Goal: Communication & Community: Answer question/provide support

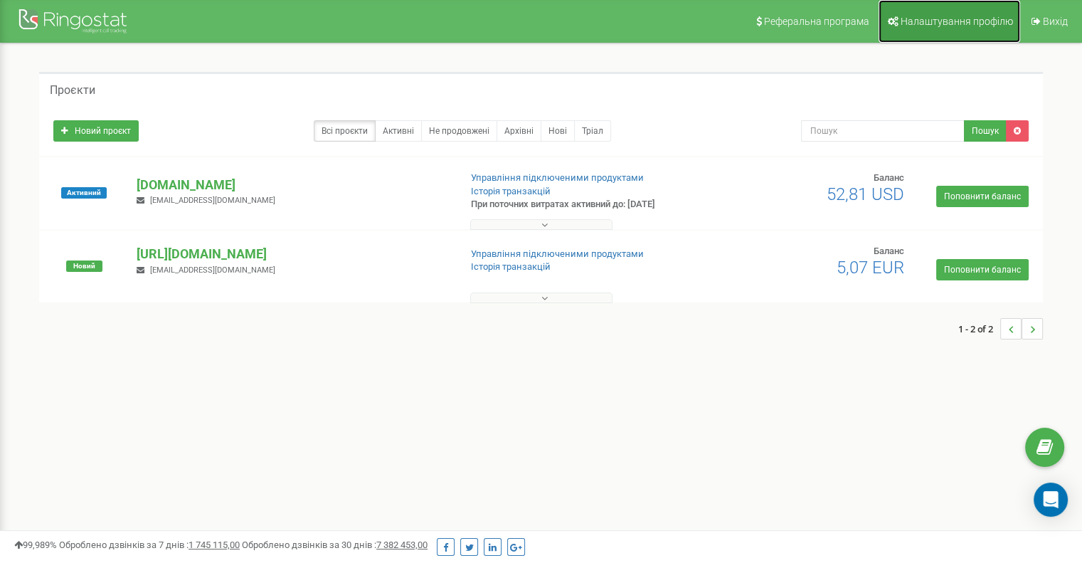
click at [964, 25] on span "Налаштування профілю" at bounding box center [956, 21] width 112 height 11
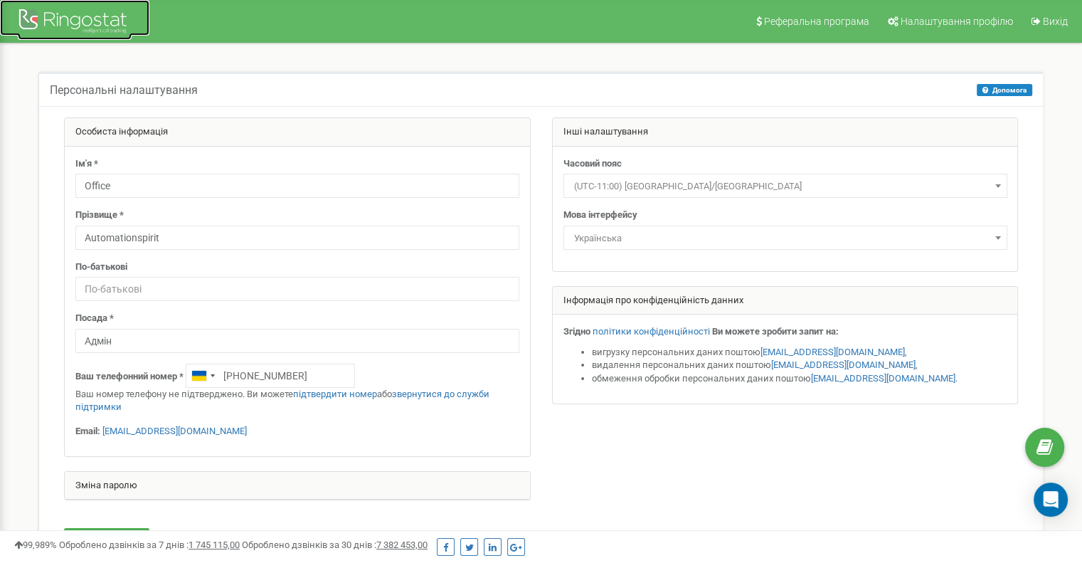
click at [117, 29] on div at bounding box center [75, 23] width 114 height 34
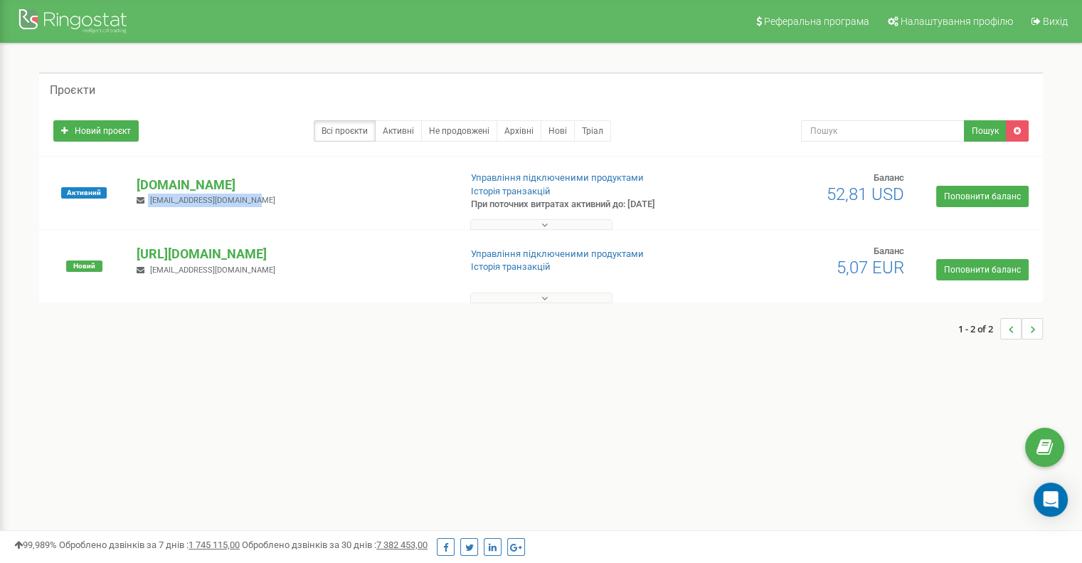
drag, startPoint x: 146, startPoint y: 198, endPoint x: 272, endPoint y: 201, distance: 125.9
click at [272, 201] on div "automationspirit.com eugeneleonichev@gmail.com" at bounding box center [292, 191] width 332 height 31
click at [297, 200] on div "automationspirit.com eugeneleonichev@gmail.com" at bounding box center [292, 191] width 332 height 31
click at [1059, 491] on div "Open Intercom Messenger" at bounding box center [1051, 500] width 38 height 38
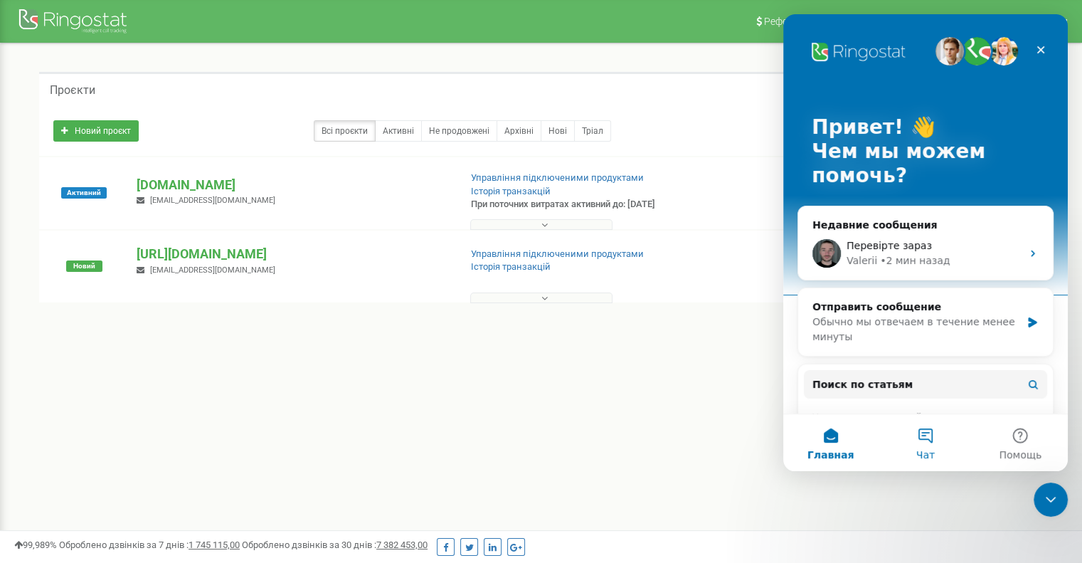
click at [928, 435] on button "Чат" at bounding box center [925, 442] width 95 height 57
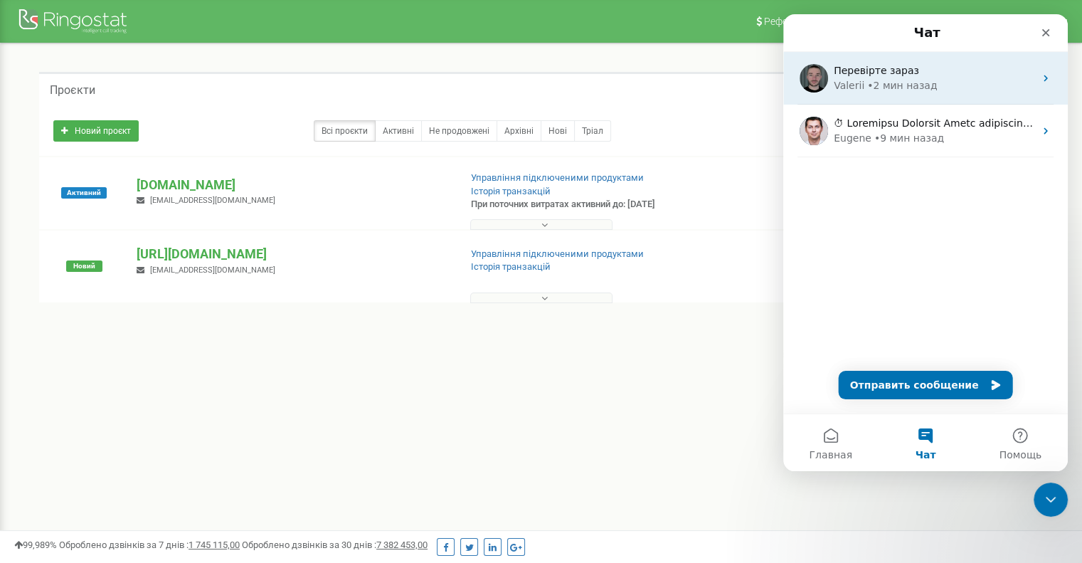
click at [922, 87] on div "• 2 мин назад" at bounding box center [902, 85] width 70 height 15
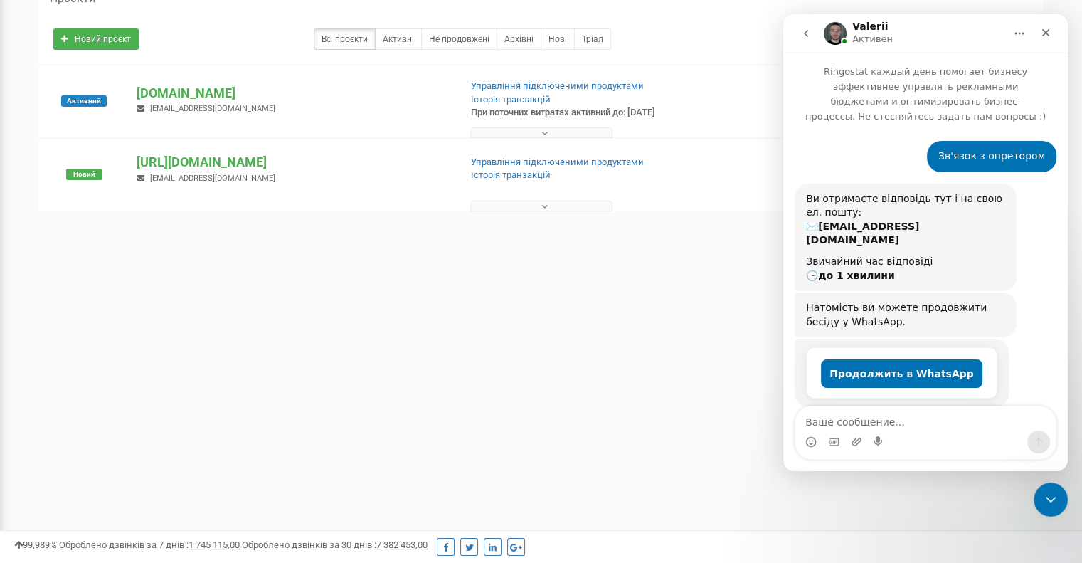
scroll to position [290, 0]
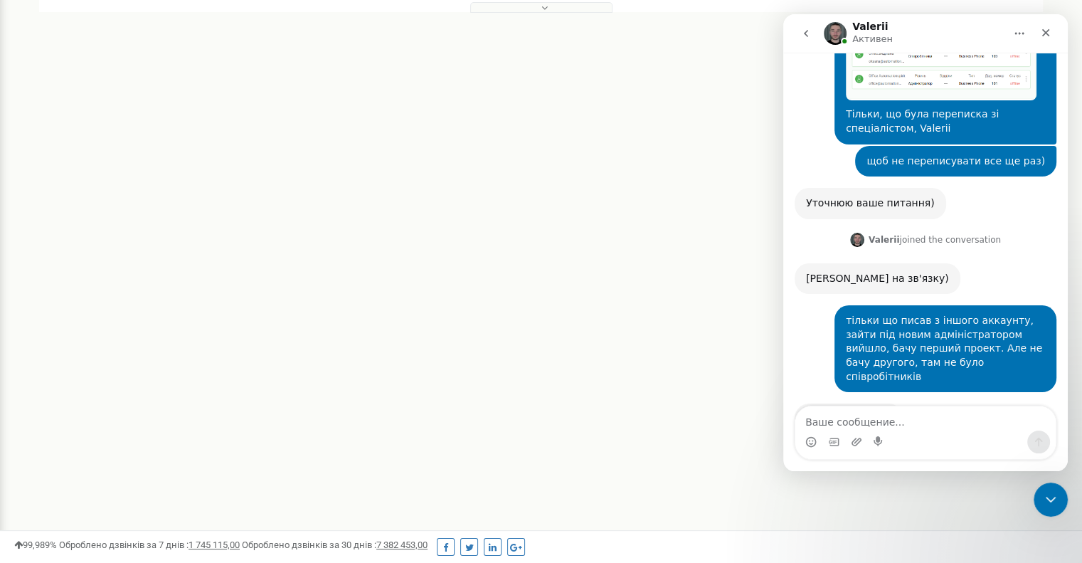
click at [969, 314] on div "тільки що писав з іншого аккаунту, зайти під новим адміністратором вийшло, бачу…" at bounding box center [945, 349] width 199 height 70
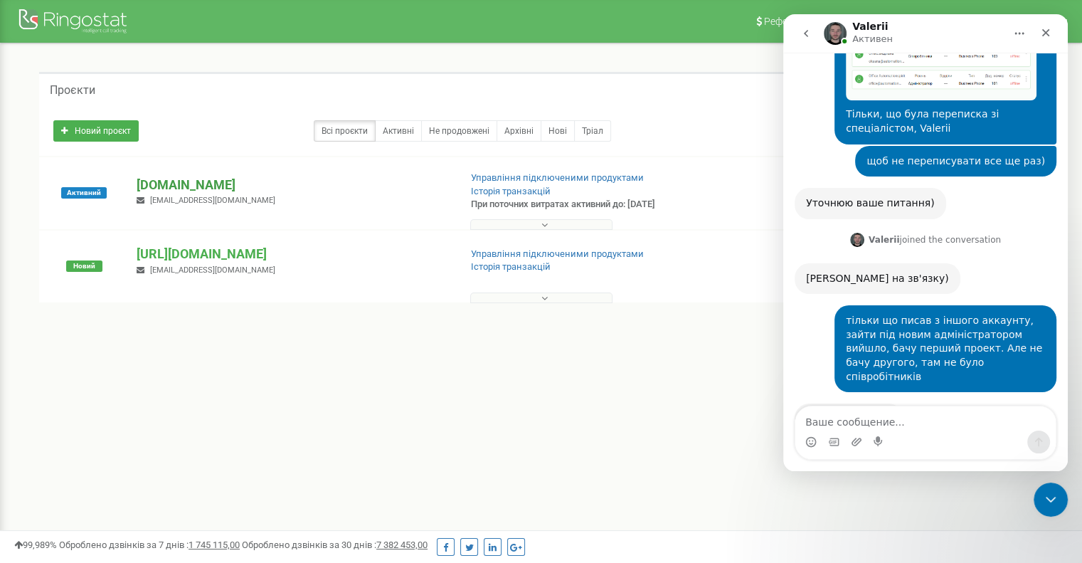
click at [316, 183] on p "[DOMAIN_NAME]" at bounding box center [292, 185] width 311 height 18
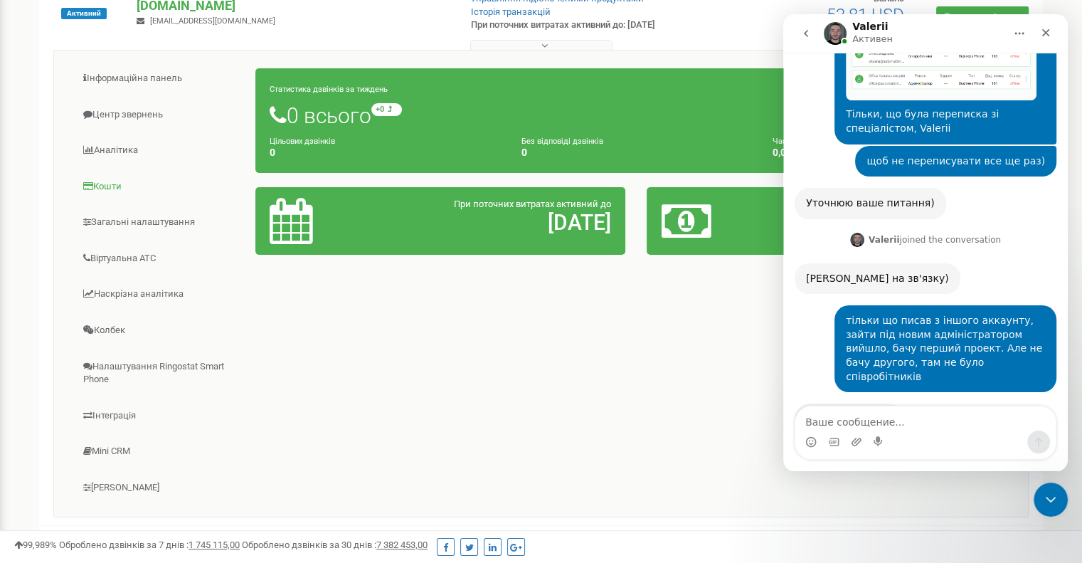
scroll to position [213, 0]
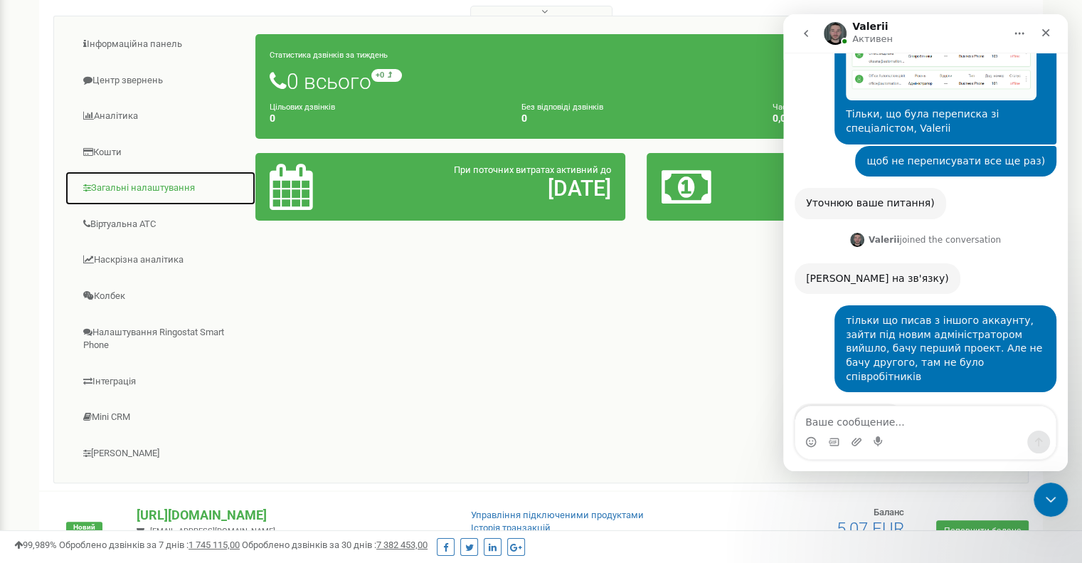
click at [147, 187] on link "Загальні налаштування" at bounding box center [160, 188] width 191 height 35
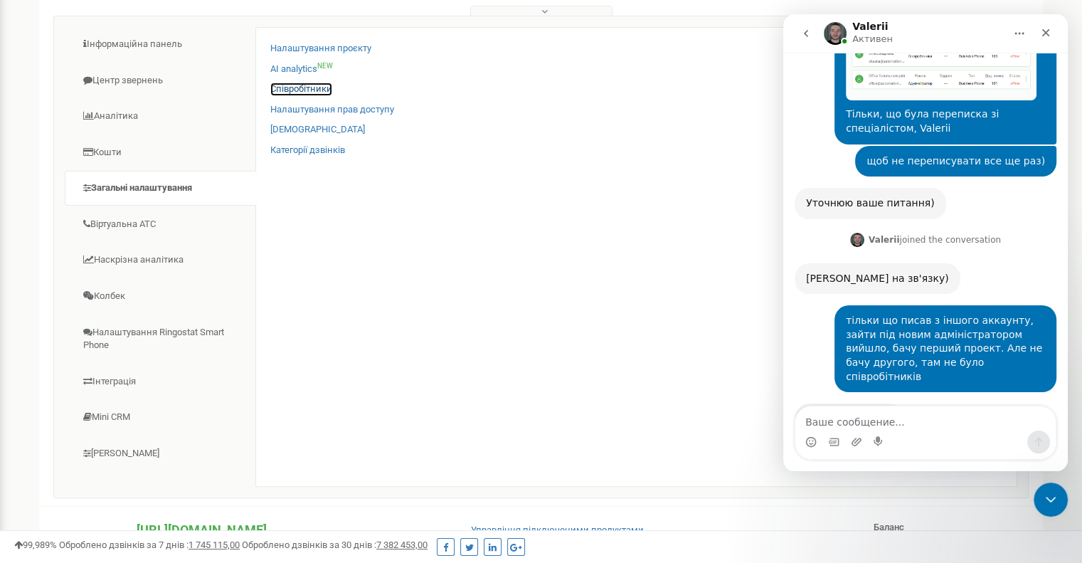
click at [311, 93] on link "Співробітники" at bounding box center [301, 89] width 62 height 14
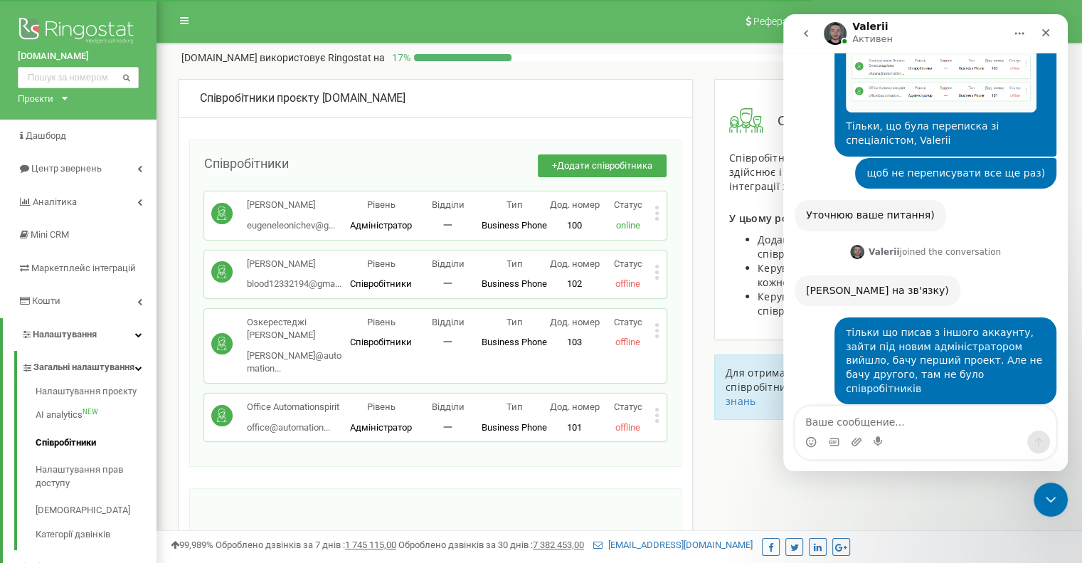
scroll to position [681, 0]
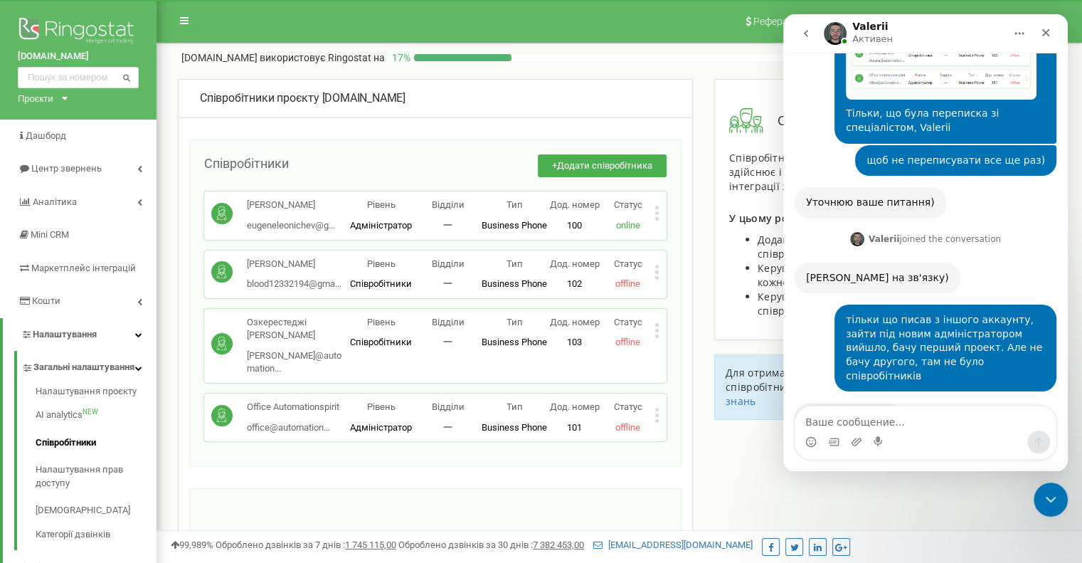
click at [894, 421] on textarea "Ваше сообщение..." at bounding box center [925, 418] width 260 height 24
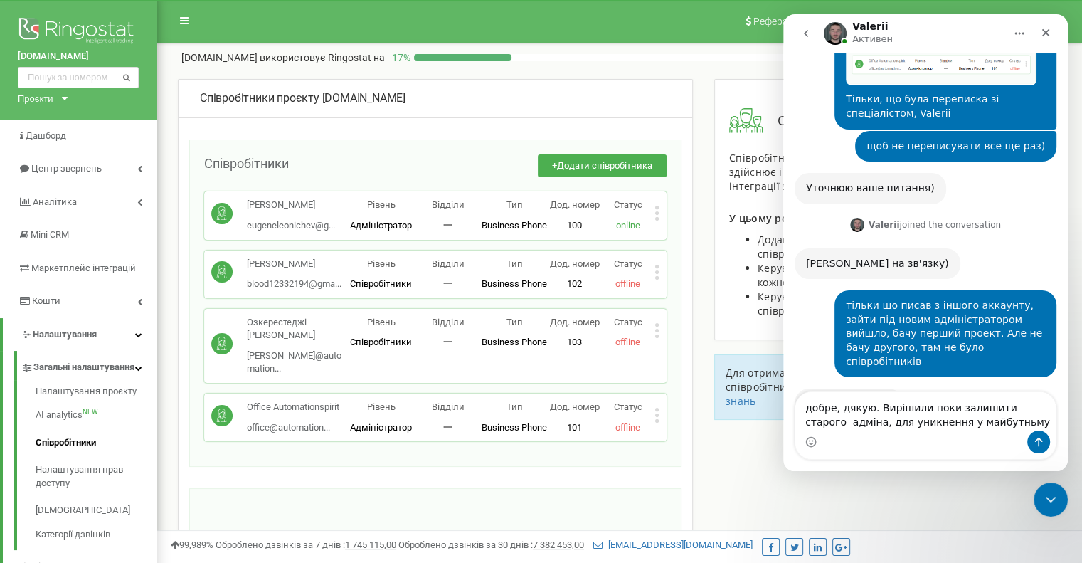
click at [960, 418] on textarea "добре, дякую. Вирішили поки залишити старого адміна, для уникнення у майбутньму" at bounding box center [925, 411] width 260 height 38
click at [982, 424] on textarea "добре, дякую. Вирішили поки залишити старого адміна, для уникнення у майбутньому" at bounding box center [925, 404] width 260 height 53
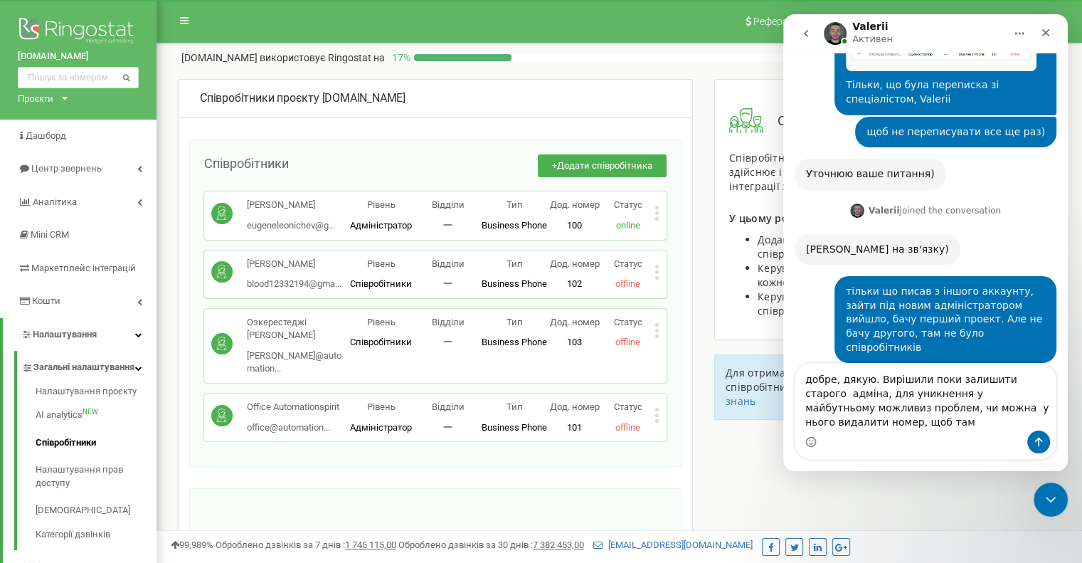
scroll to position [723, 0]
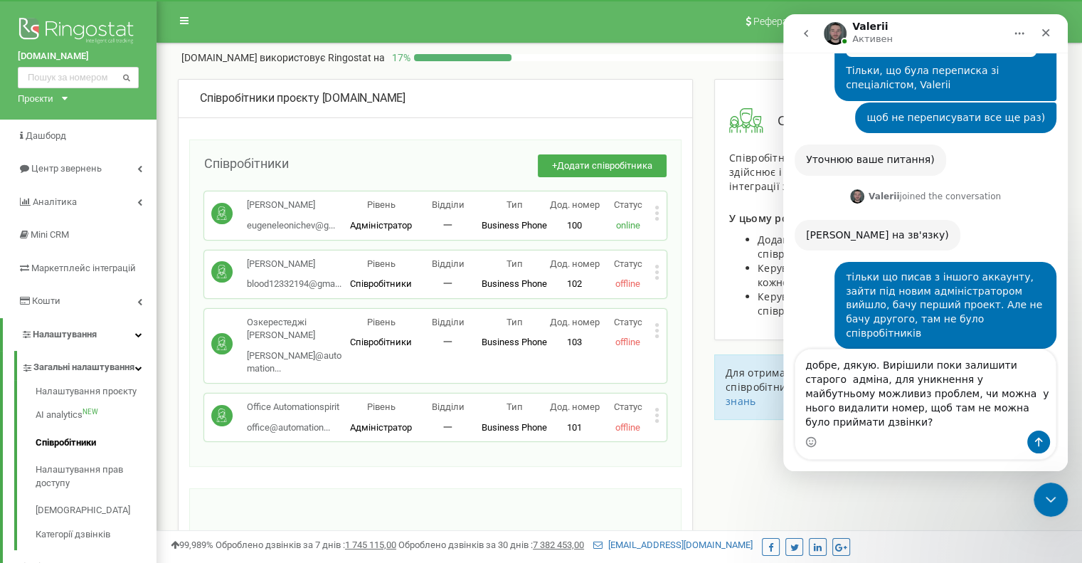
type textarea "добре, дякую. Вирішили поки залишити старого адміна, для уникнення у майбутньом…"
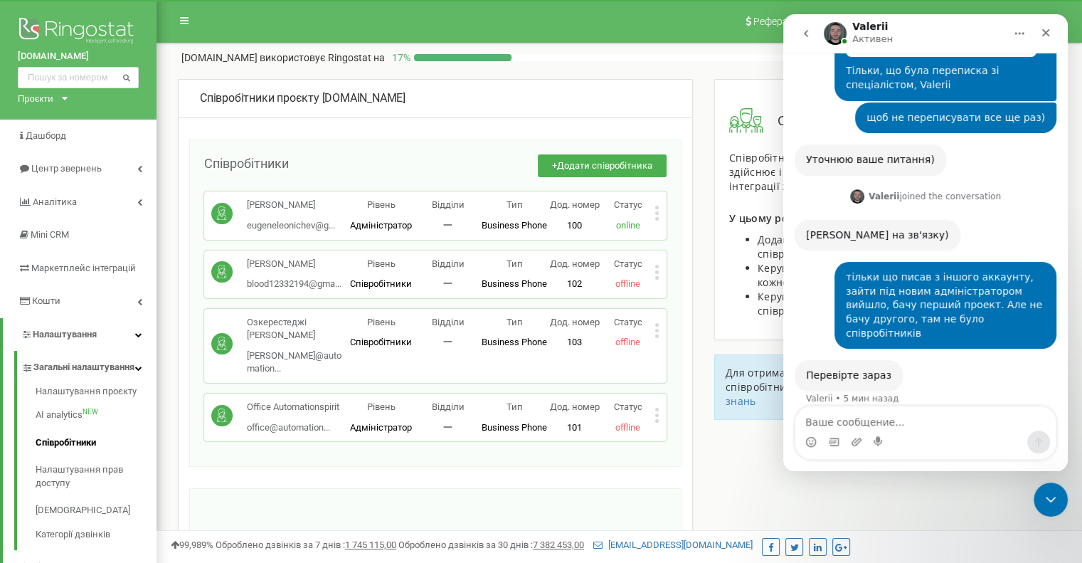
scroll to position [779, 0]
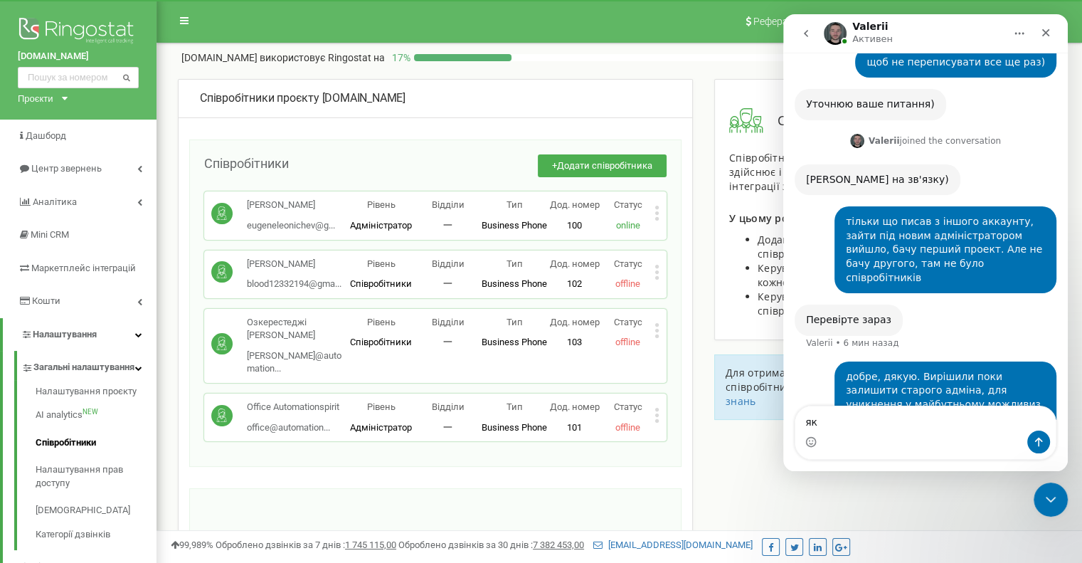
type textarea "я"
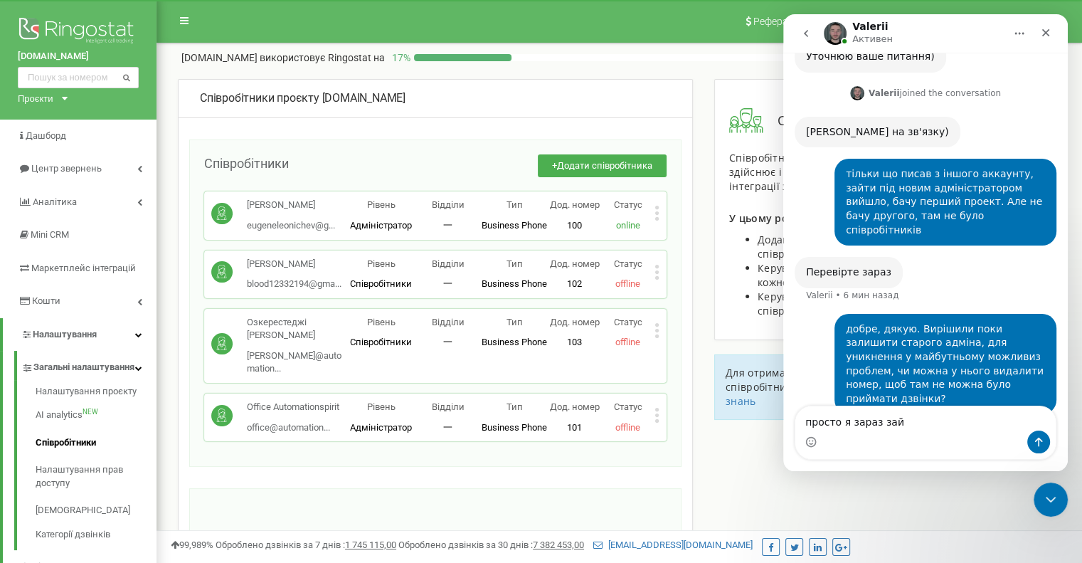
scroll to position [833, 0]
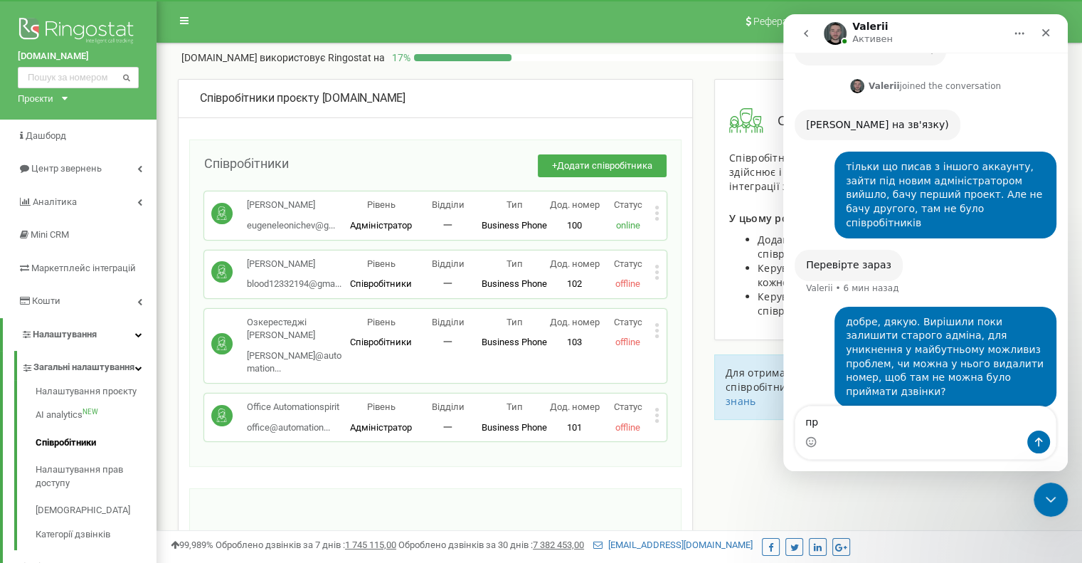
type textarea "п"
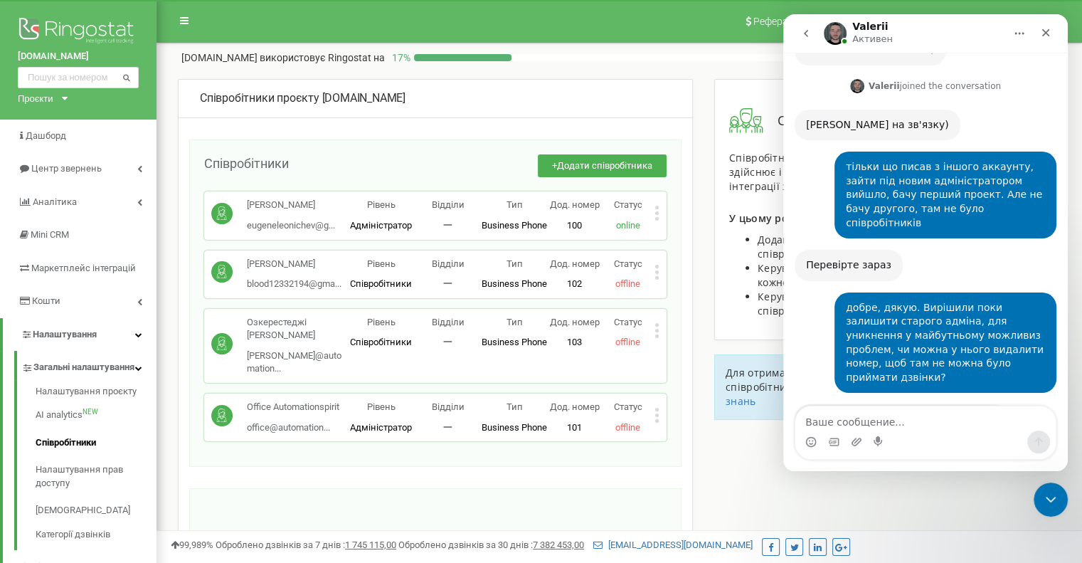
scroll to position [929, 0]
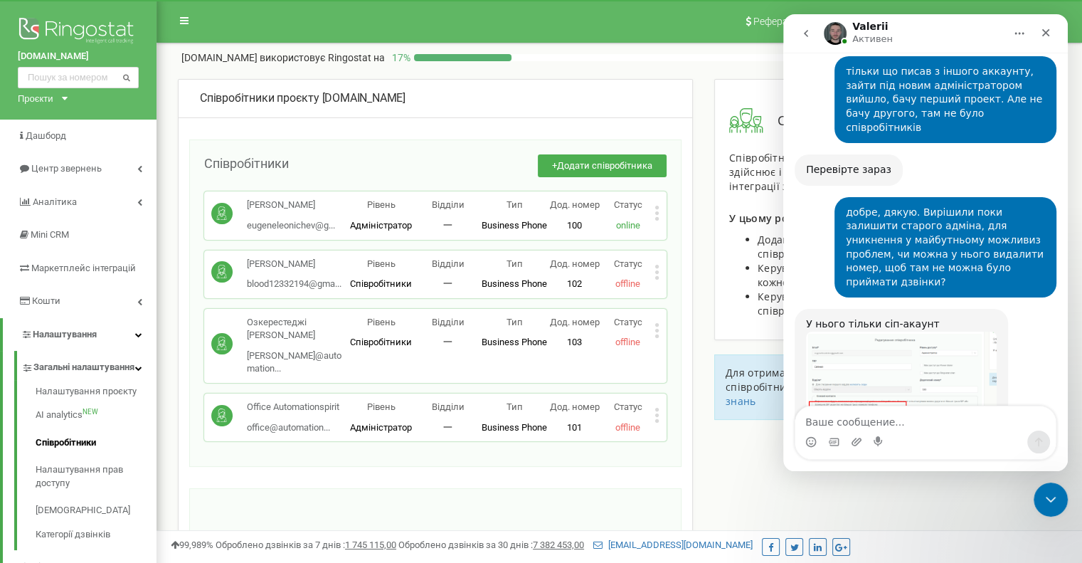
click at [903, 331] on img "Valerii говорит…" at bounding box center [901, 384] width 191 height 107
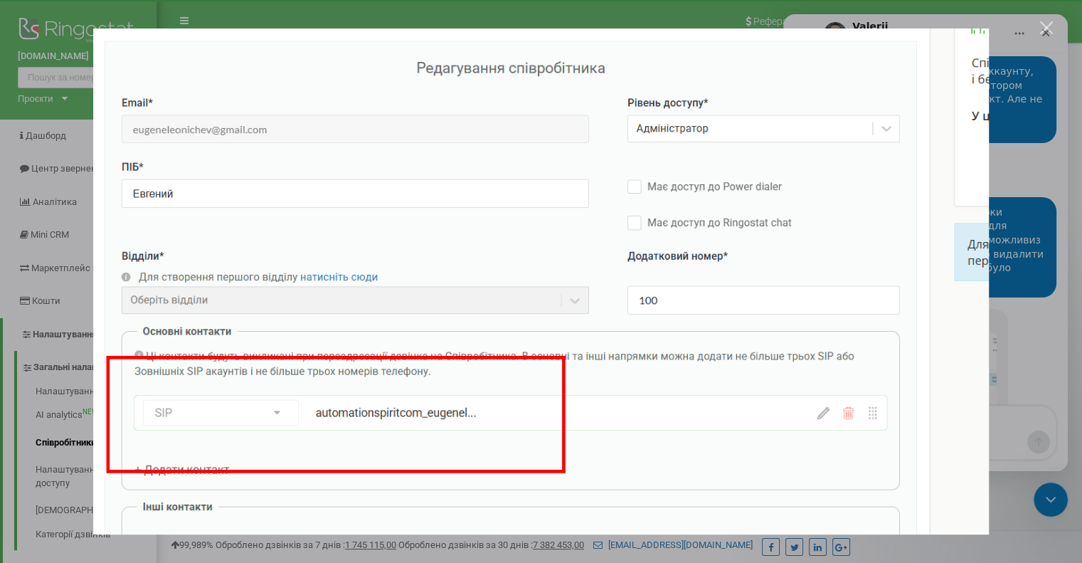
click at [907, 353] on img "Закрыть" at bounding box center [541, 281] width 896 height 506
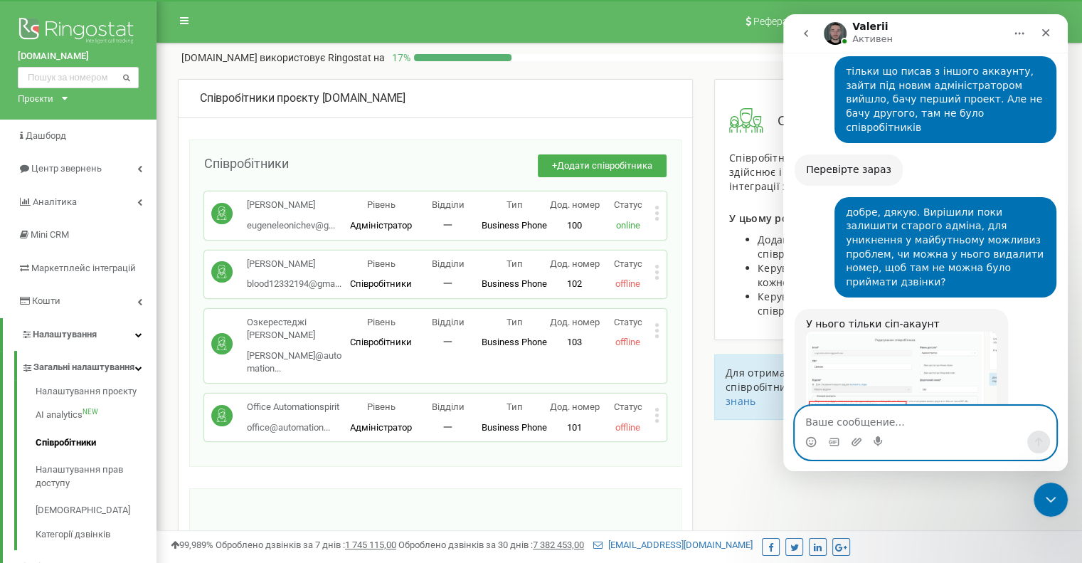
click at [947, 428] on textarea "Ваше сообщение..." at bounding box center [925, 418] width 260 height 24
type textarea "ж"
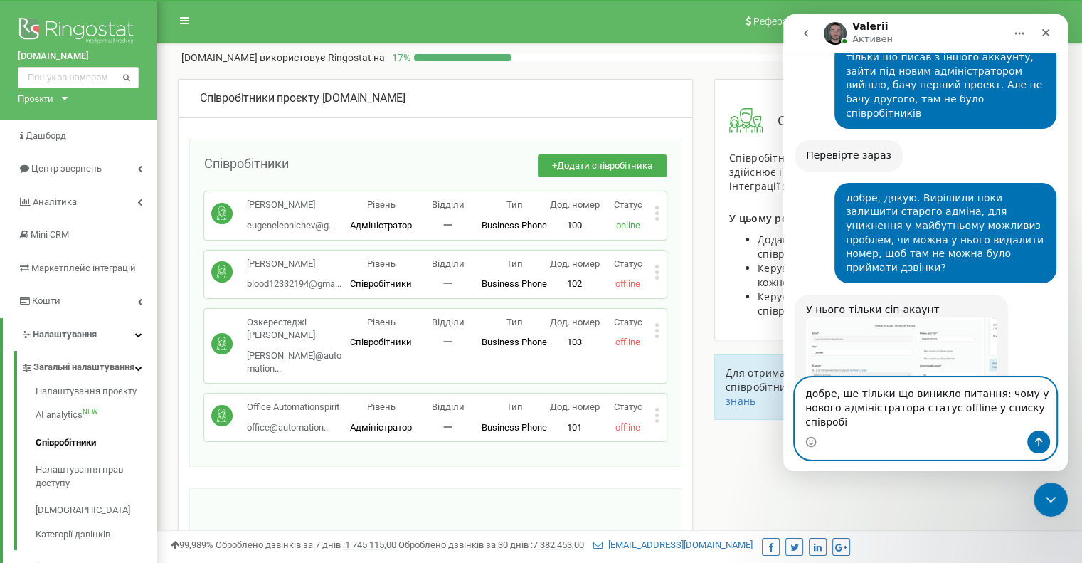
scroll to position [957, 0]
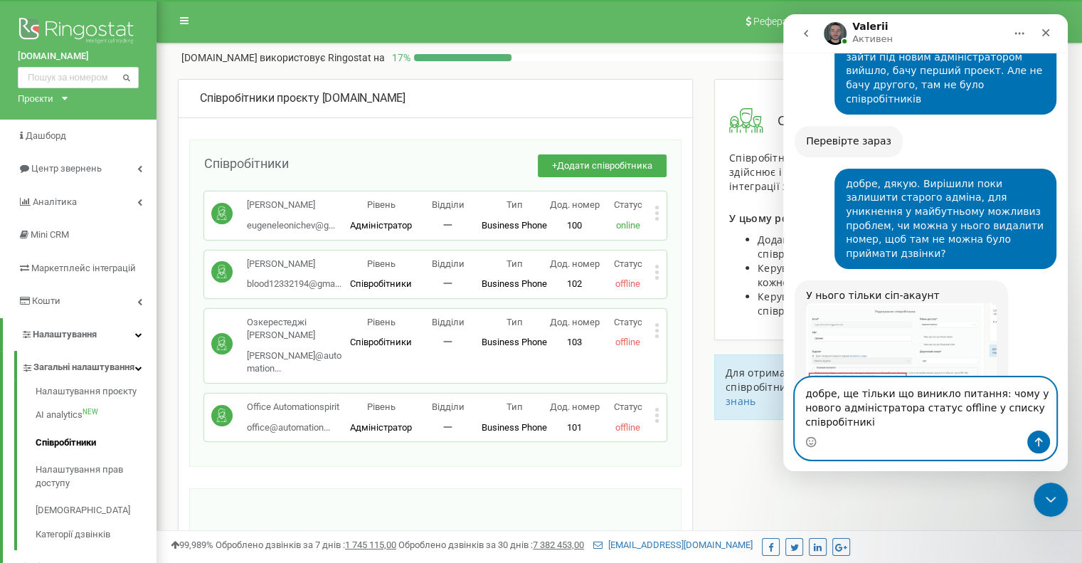
type textarea "добре, ще тільки що виникло питання: чому у нового адміністратора статус offlin…"
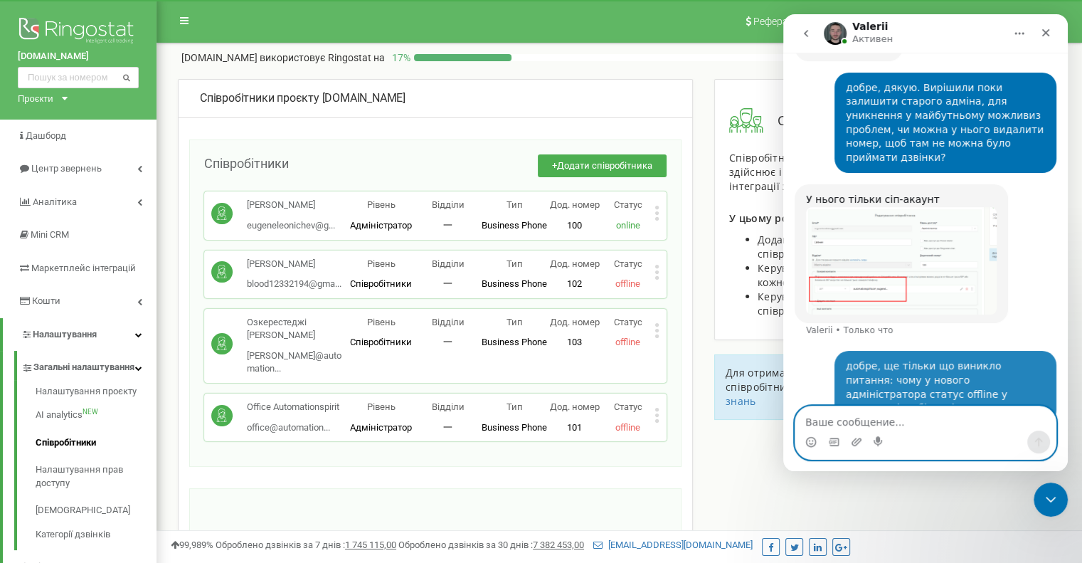
scroll to position [1054, 0]
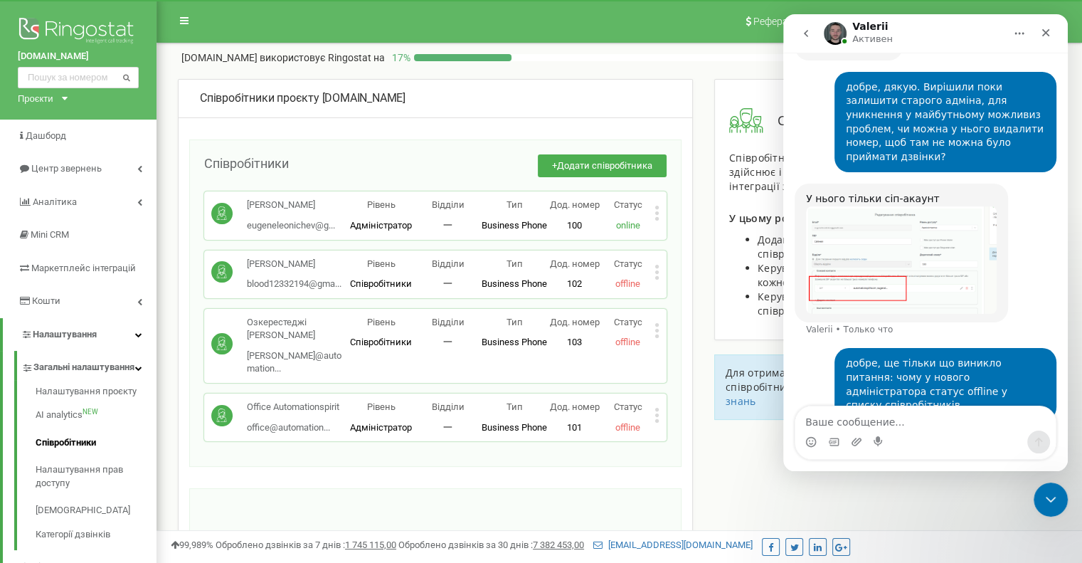
click at [604, 219] on p "online" at bounding box center [627, 226] width 53 height 14
click at [660, 211] on div "Евгений eugeneleonichev@g... eugeneleonichev@gmail.com Рівень Адміністратор Від…" at bounding box center [435, 215] width 462 height 48
click at [658, 212] on icon at bounding box center [657, 213] width 4 height 4
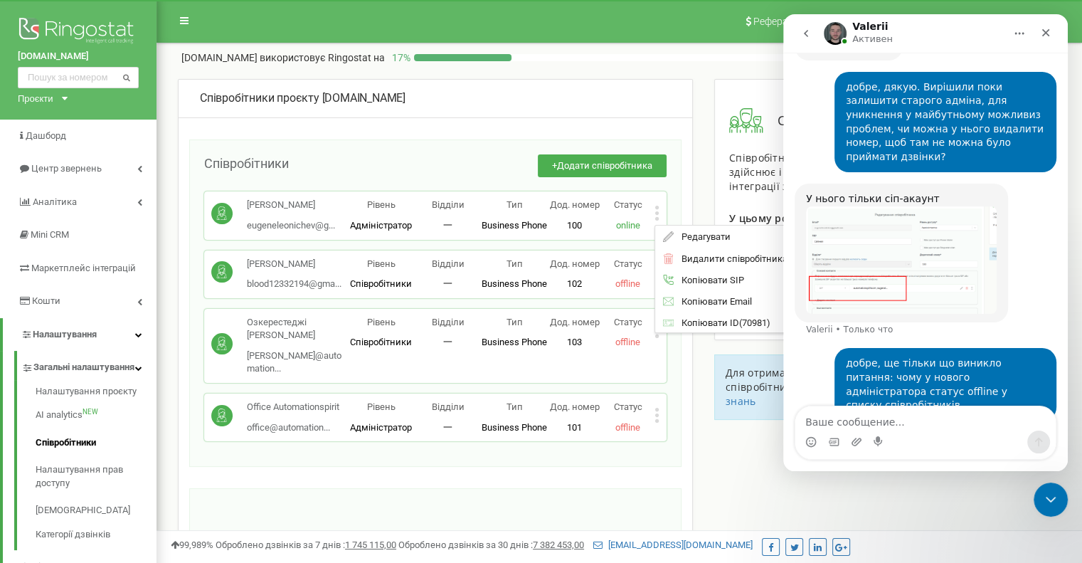
click at [437, 178] on div "+ Додати співробітника" at bounding box center [478, 173] width 378 height 38
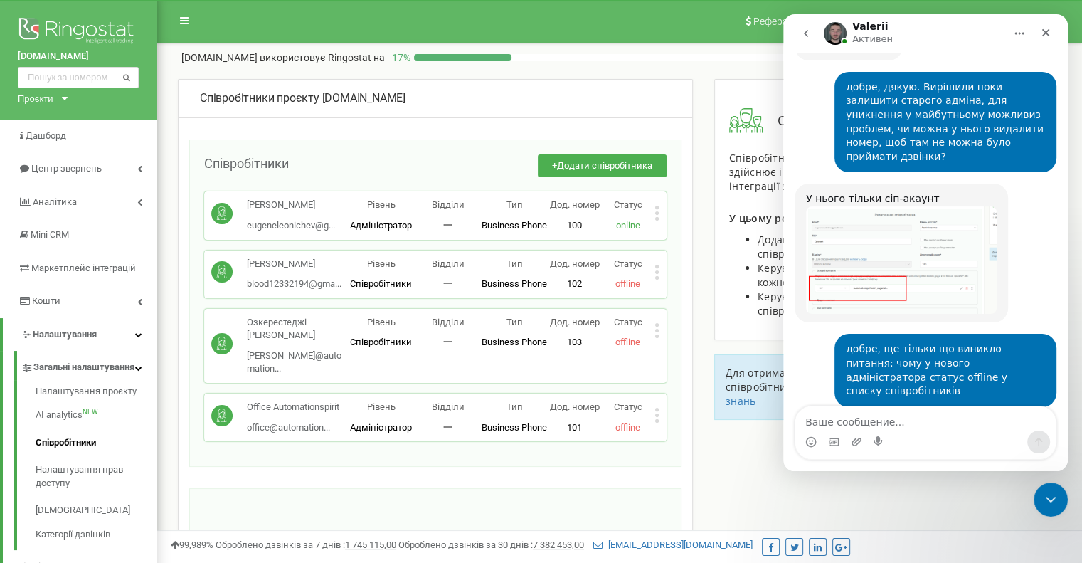
scroll to position [1055, 0]
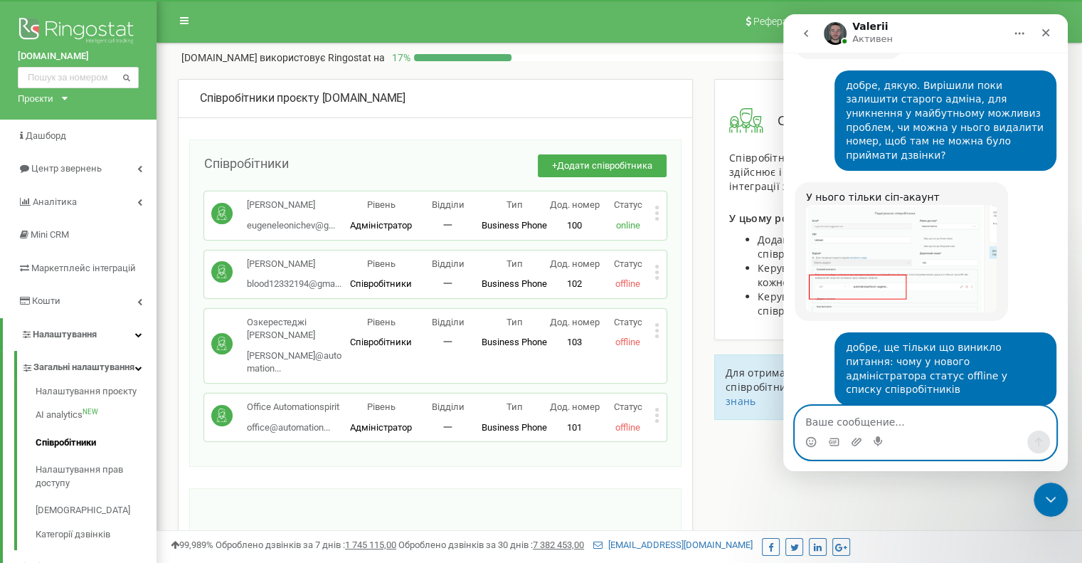
click at [829, 427] on textarea "Ваше сообщение..." at bounding box center [925, 418] width 260 height 24
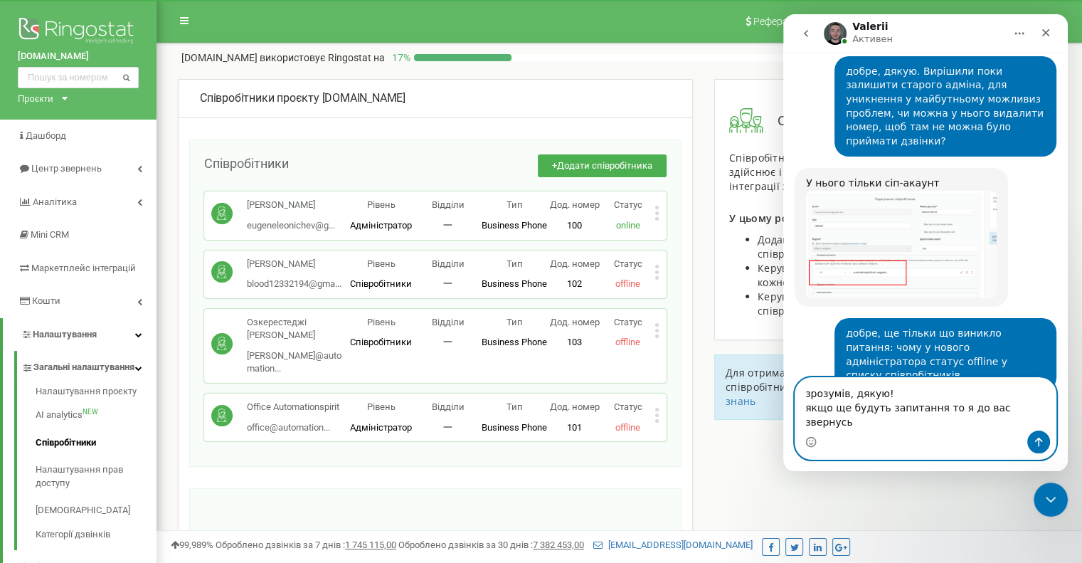
drag, startPoint x: 876, startPoint y: 407, endPoint x: 844, endPoint y: 414, distance: 32.6
click at [844, 414] on textarea "зрозумів, дякую! якщо ще будуть запитання то я до вас звернусь" at bounding box center [925, 404] width 260 height 53
click at [1030, 419] on textarea "зрозумів! якщо ще будуть запитання то я до вас звернусь" at bounding box center [925, 404] width 260 height 53
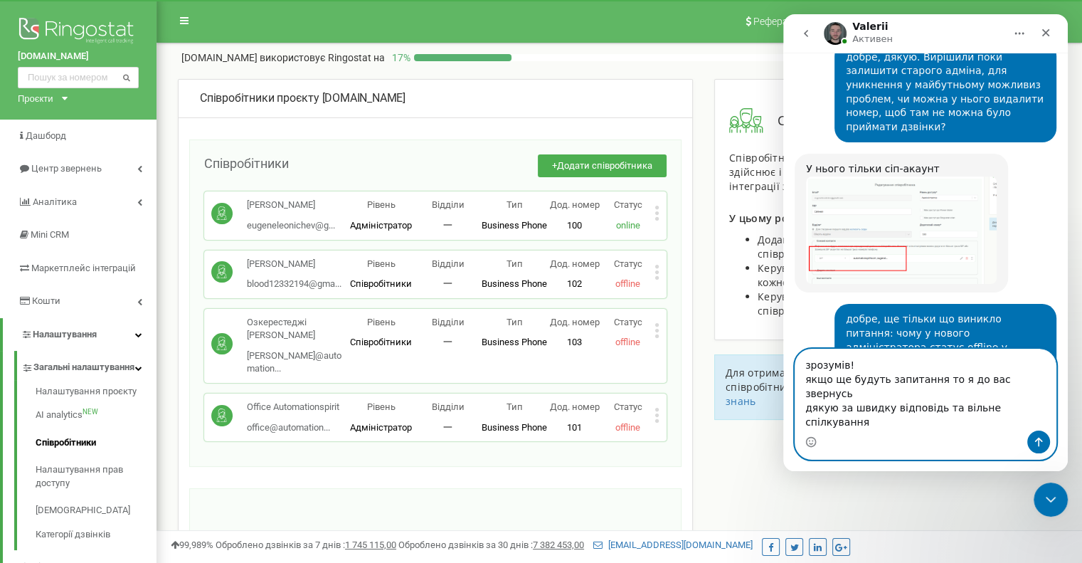
type textarea "зрозумів! якщо ще будуть запитання то я до вас звернусь дякую за швидку відпові…"
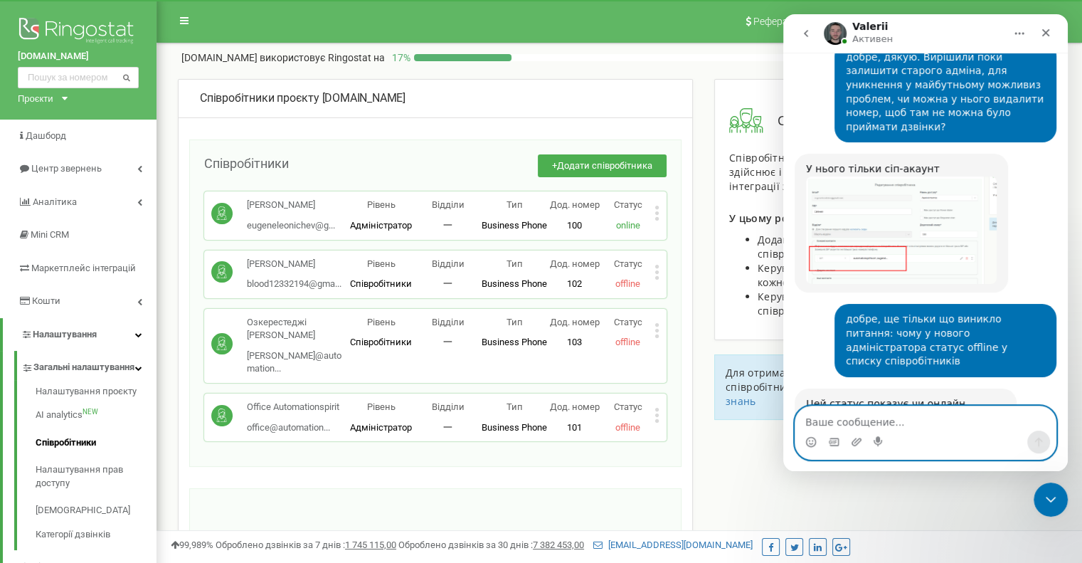
scroll to position [1153, 0]
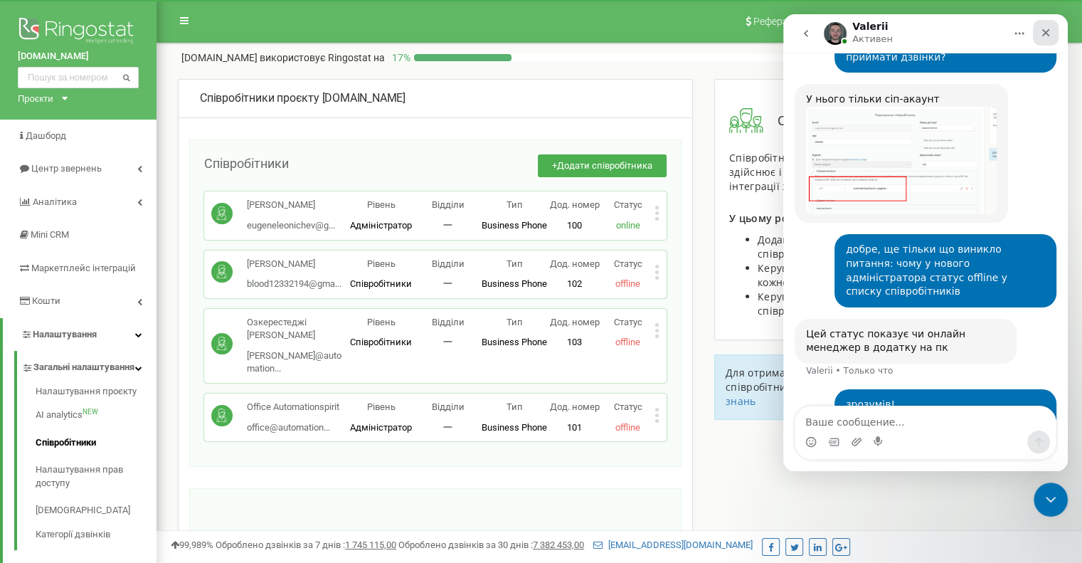
click at [1048, 33] on icon "Закрыть" at bounding box center [1045, 32] width 11 height 11
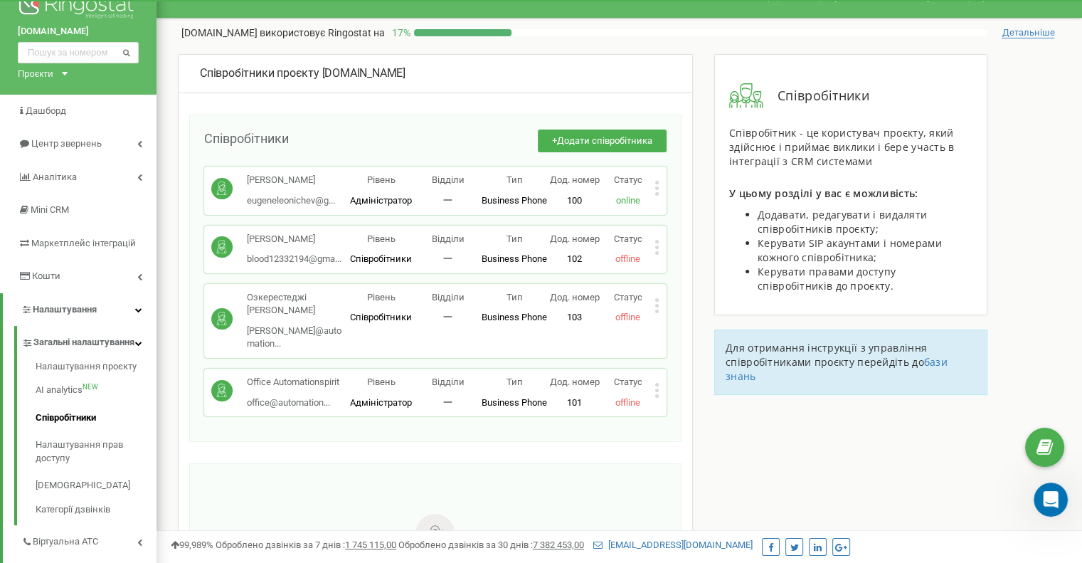
scroll to position [0, 0]
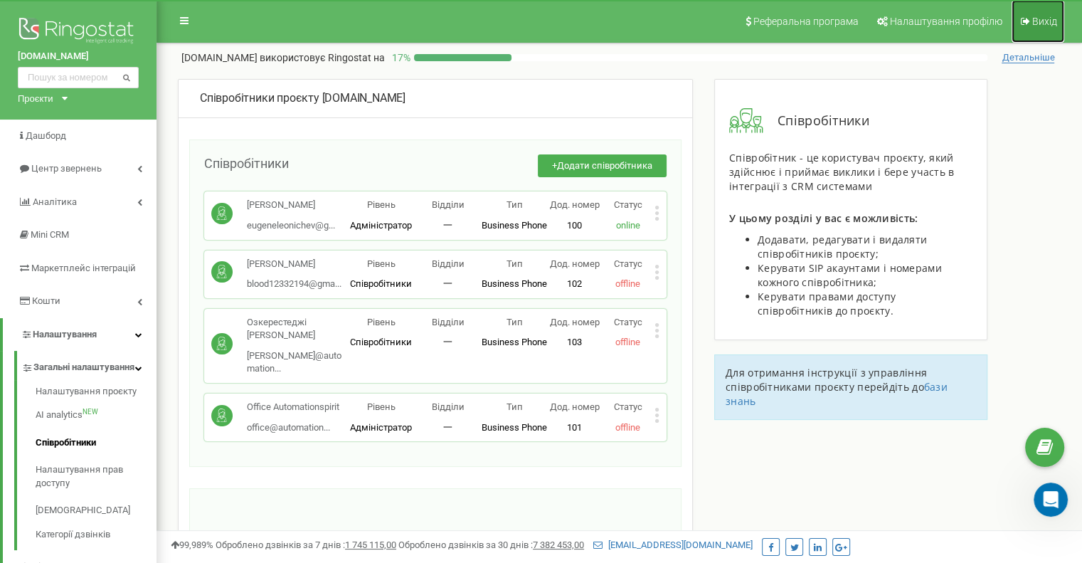
click at [1035, 21] on span "Вихід" at bounding box center [1044, 21] width 25 height 11
